Goal: Task Accomplishment & Management: Manage account settings

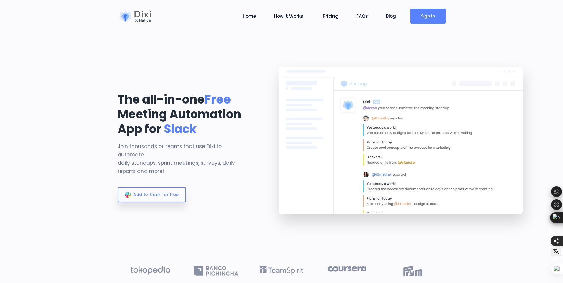
click at [427, 17] on link "Sign In" at bounding box center [427, 16] width 35 height 15
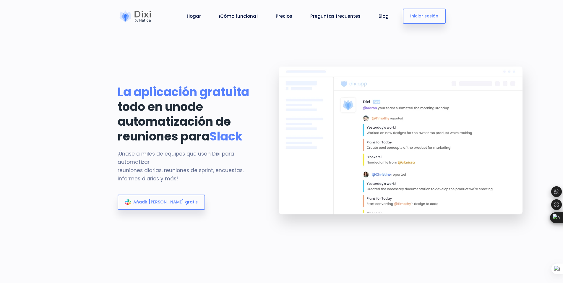
scroll to position [27889, 0]
click at [427, 16] on font "Iniciar sesión" at bounding box center [424, 16] width 28 height 6
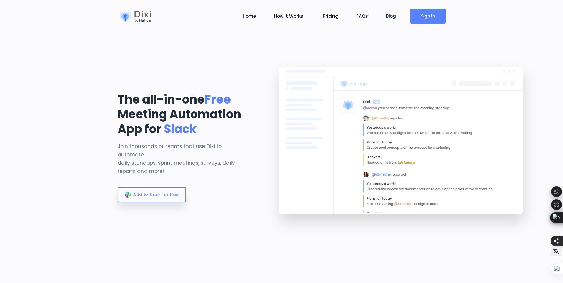
click at [427, 18] on link "Sign In" at bounding box center [427, 16] width 35 height 15
